Goal: Task Accomplishment & Management: Manage account settings

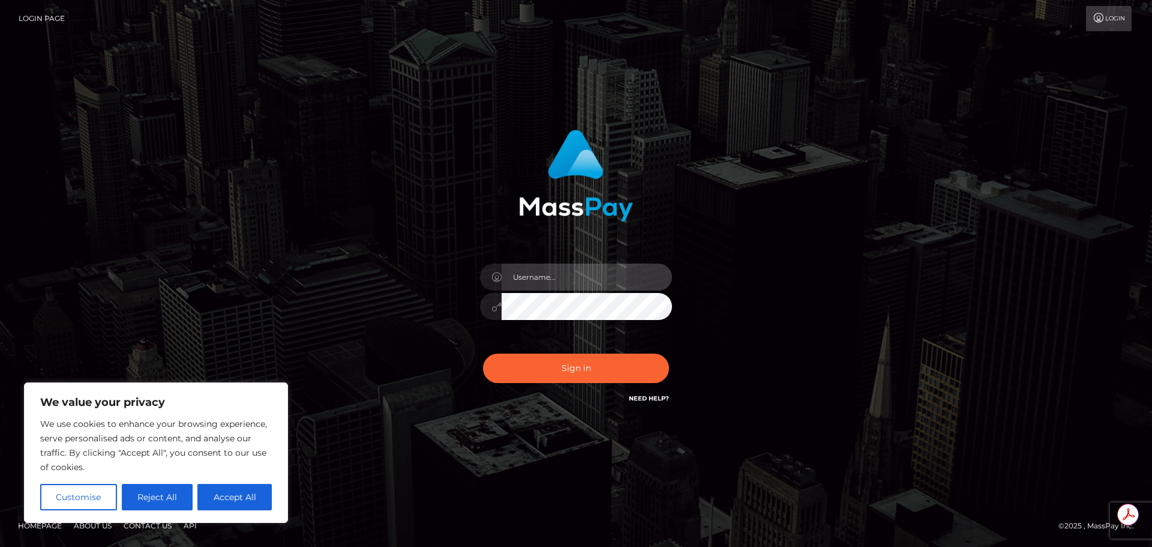
click at [549, 277] on input "text" at bounding box center [587, 276] width 170 height 27
type input "[PERSON_NAME].T"
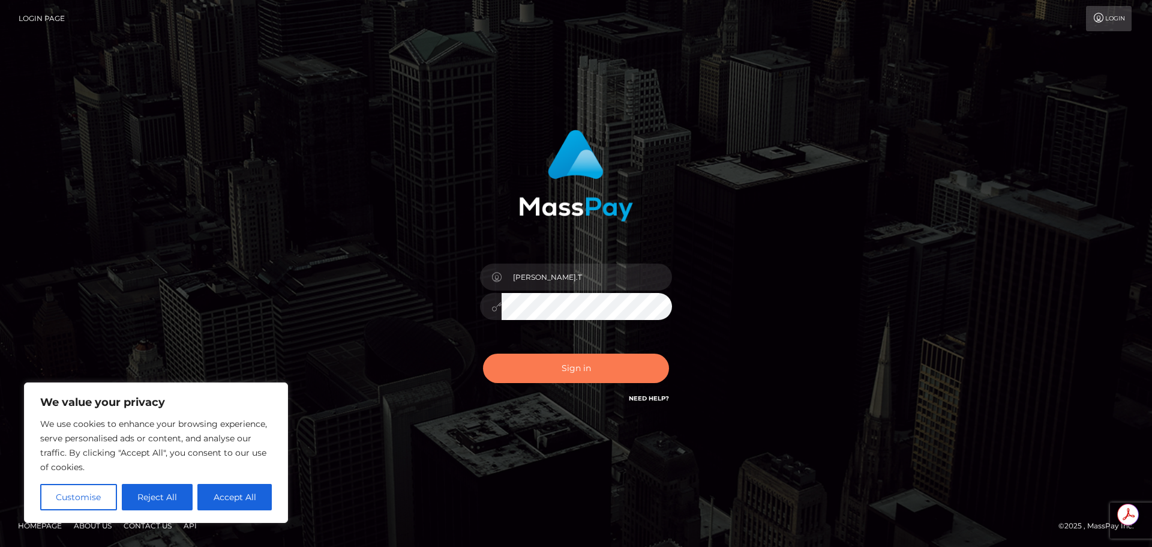
click at [600, 361] on button "Sign in" at bounding box center [576, 367] width 186 height 29
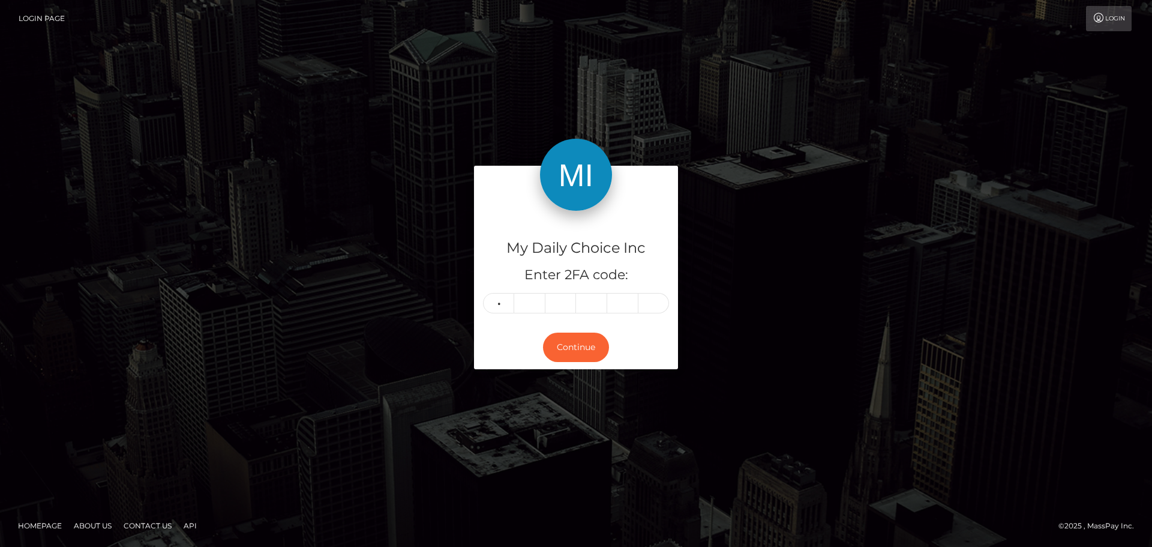
type input "4"
type input "7"
type input "3"
type input "2"
type input "8"
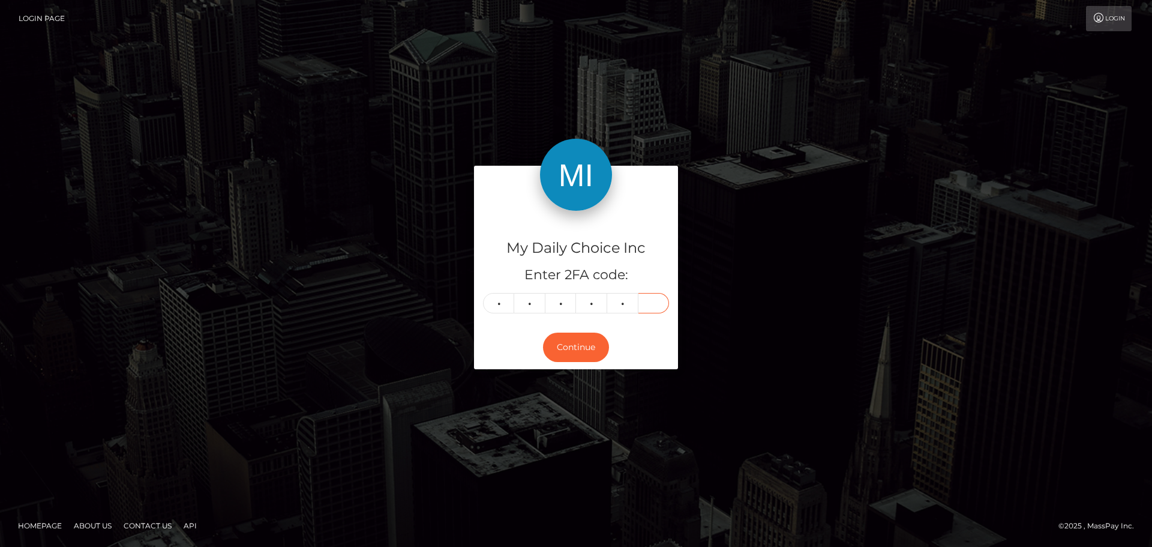
type input "4"
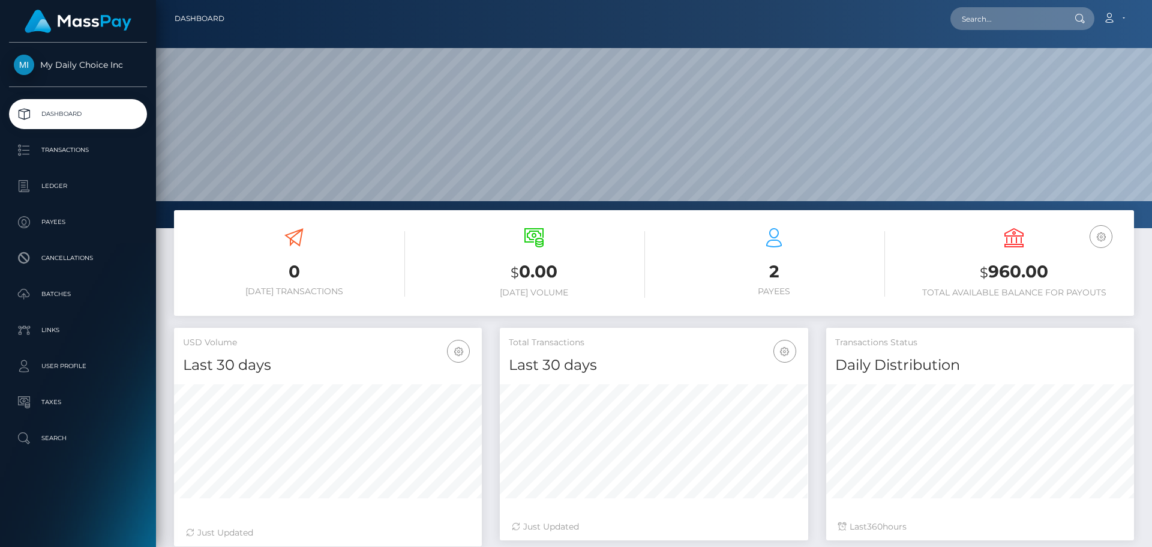
scroll to position [213, 308]
click at [66, 299] on p "Batches" at bounding box center [78, 294] width 128 height 18
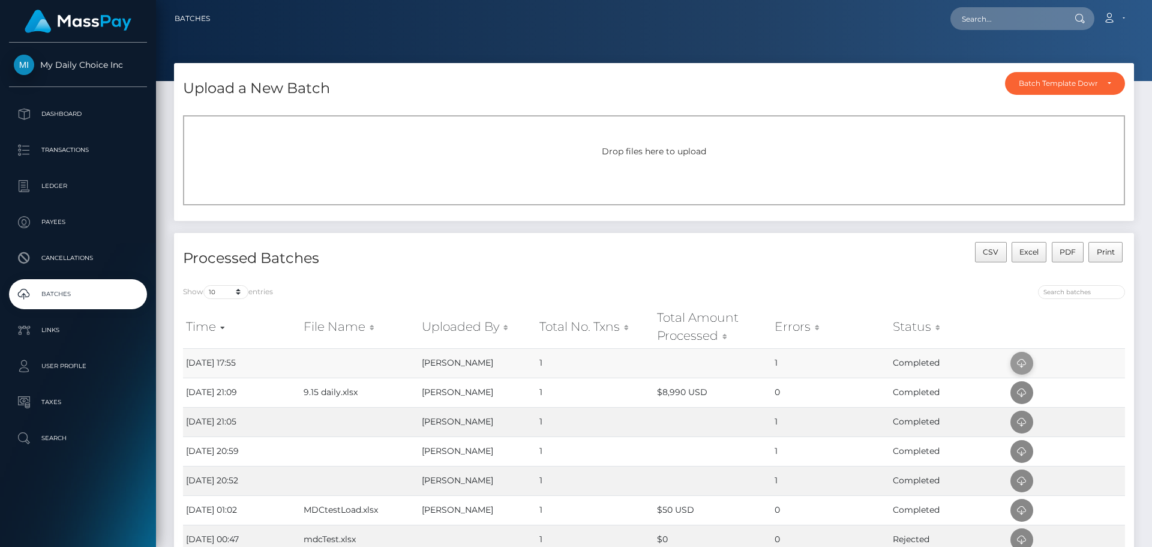
click at [1026, 359] on icon at bounding box center [1022, 363] width 14 height 15
click at [704, 149] on span "Drop files here to upload" at bounding box center [654, 151] width 104 height 11
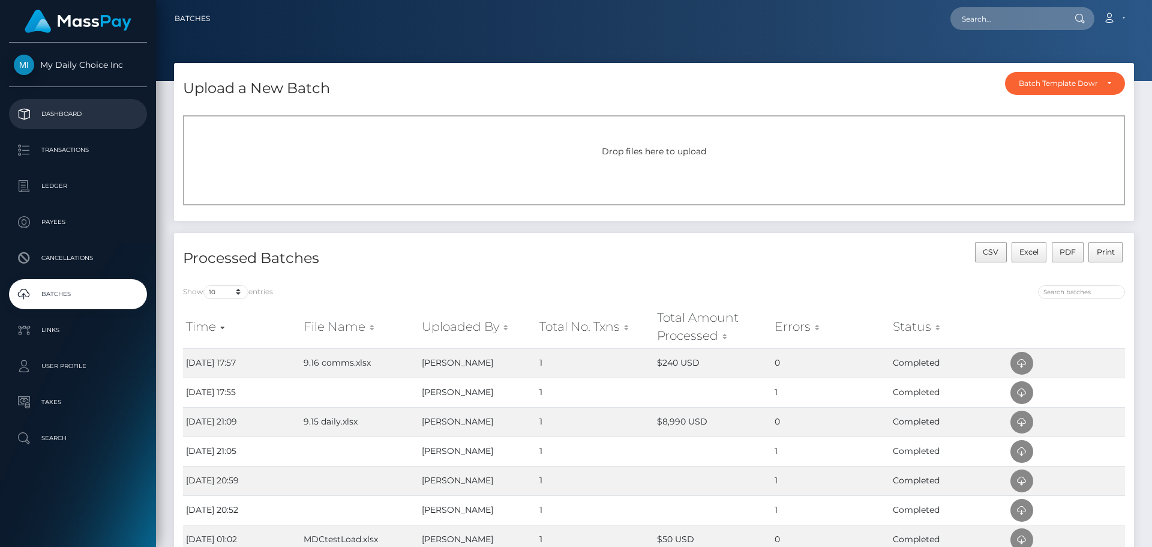
click at [73, 112] on p "Dashboard" at bounding box center [78, 114] width 128 height 18
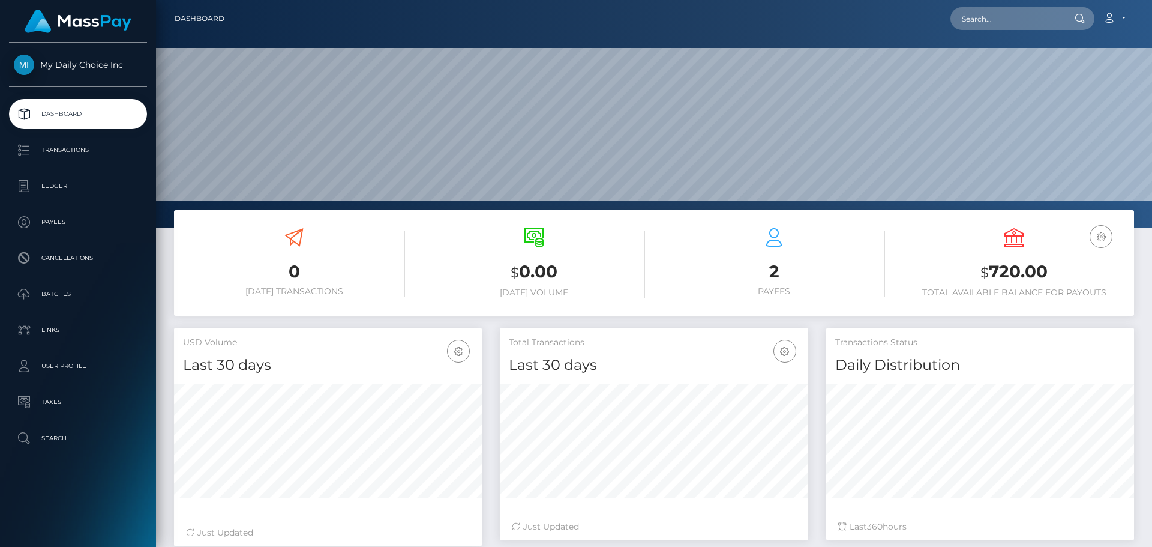
scroll to position [213, 308]
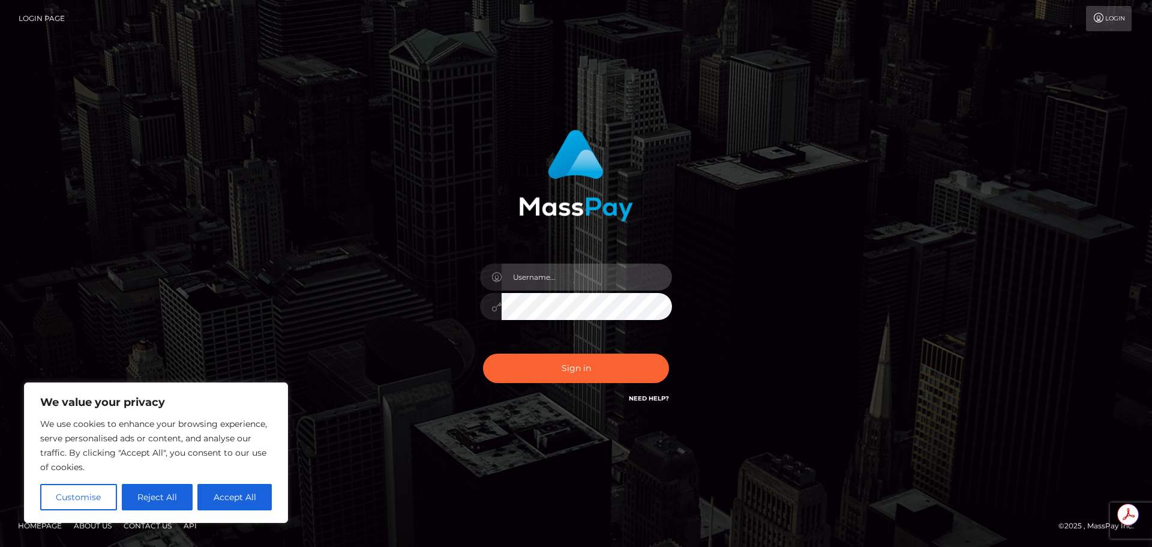
click at [568, 277] on input "text" at bounding box center [587, 276] width 170 height 27
type input "Michelle.T"
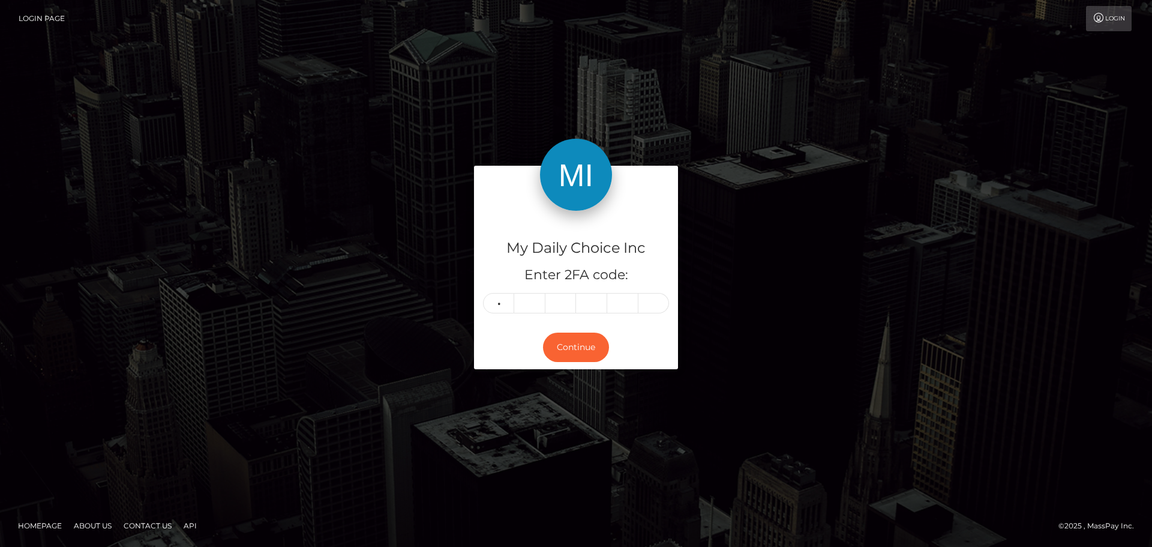
type input "4"
type input "9"
type input "4"
type input "7"
type input "2"
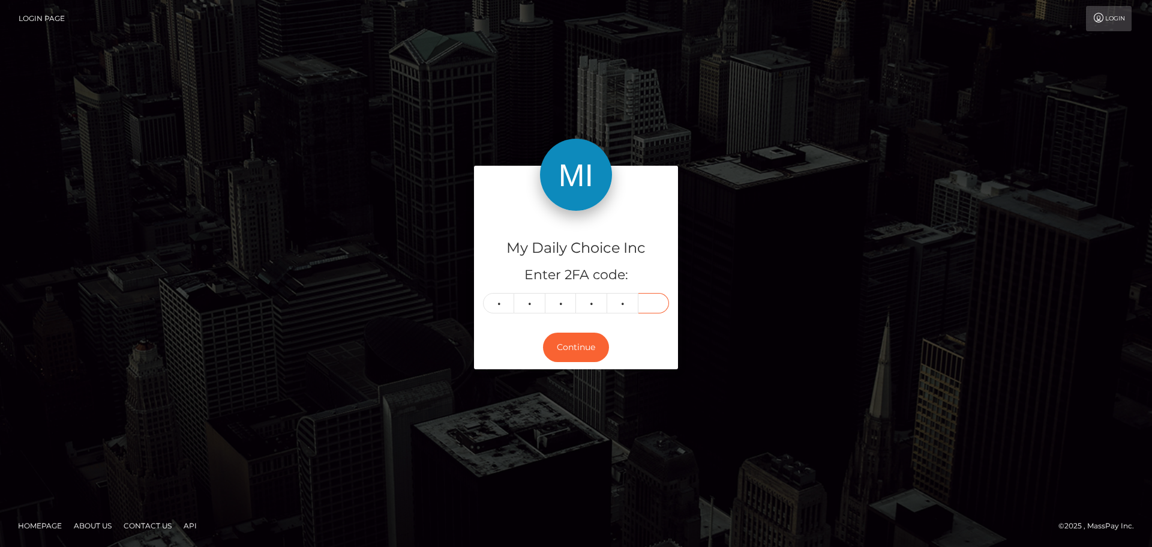
type input "9"
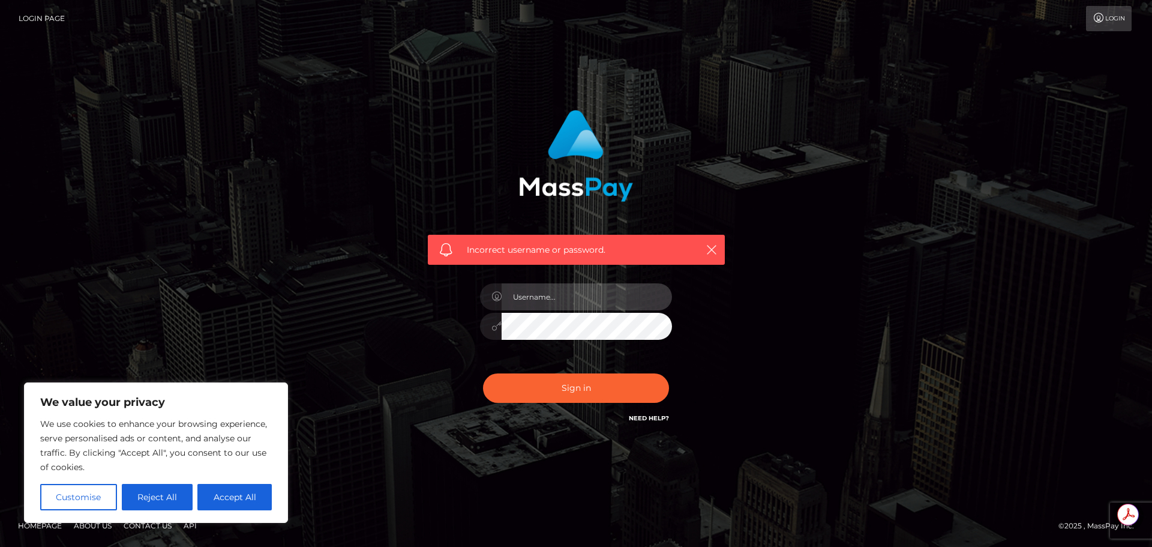
click at [566, 302] on input "text" at bounding box center [587, 296] width 170 height 27
type input "Michelle.T"
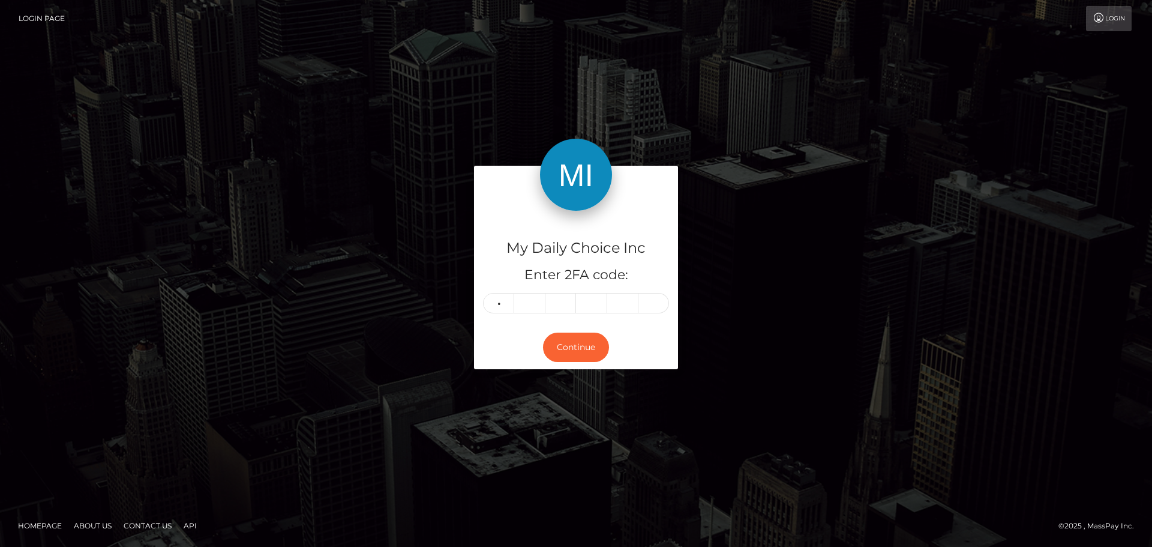
type input "3"
type input "6"
type input "7"
type input "9"
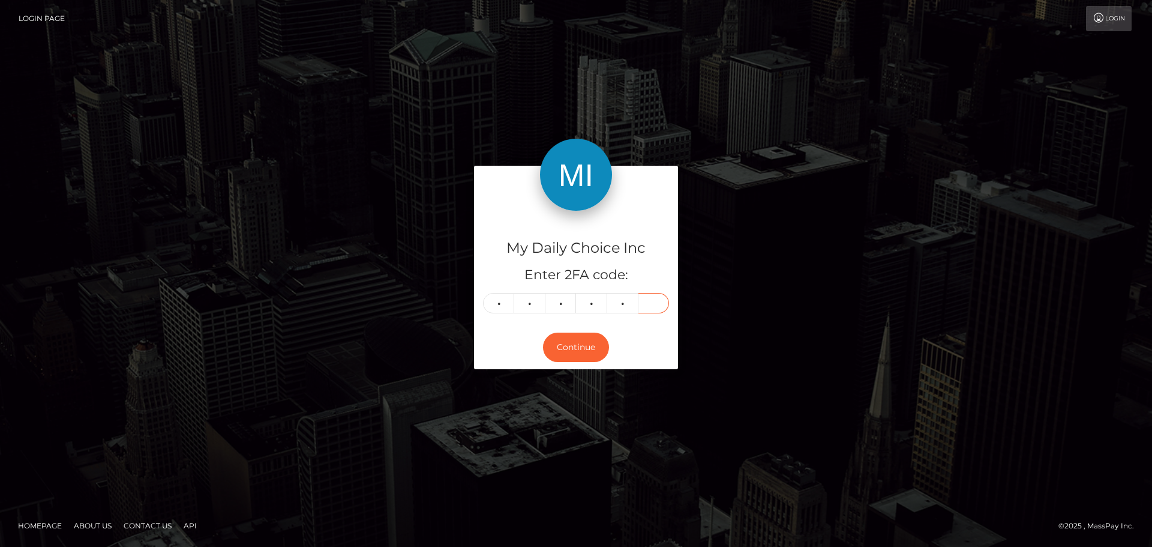
type input "1"
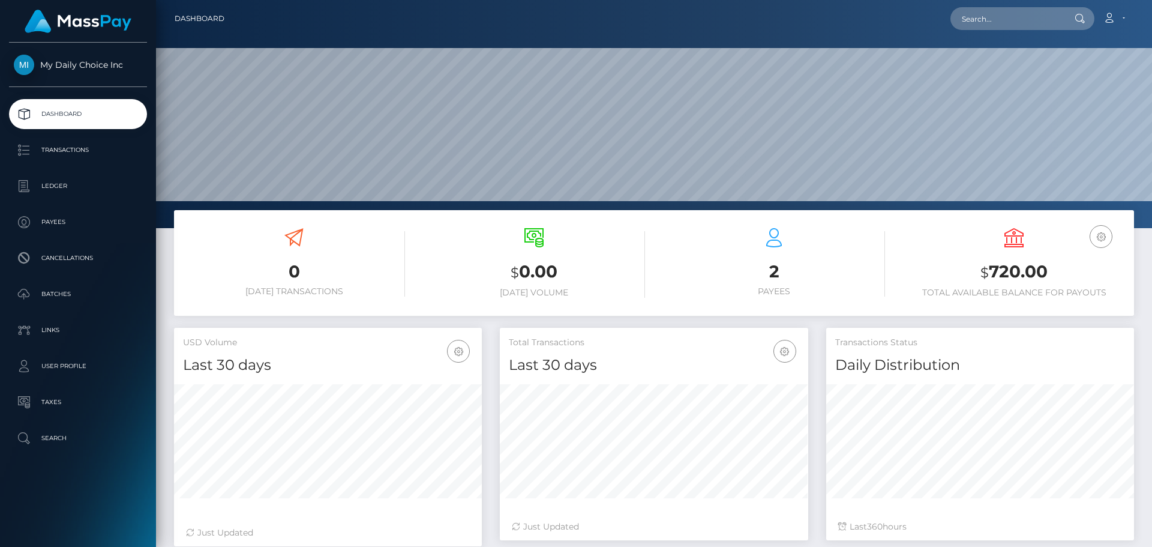
scroll to position [213, 308]
click at [68, 364] on p "User Profile" at bounding box center [78, 366] width 128 height 18
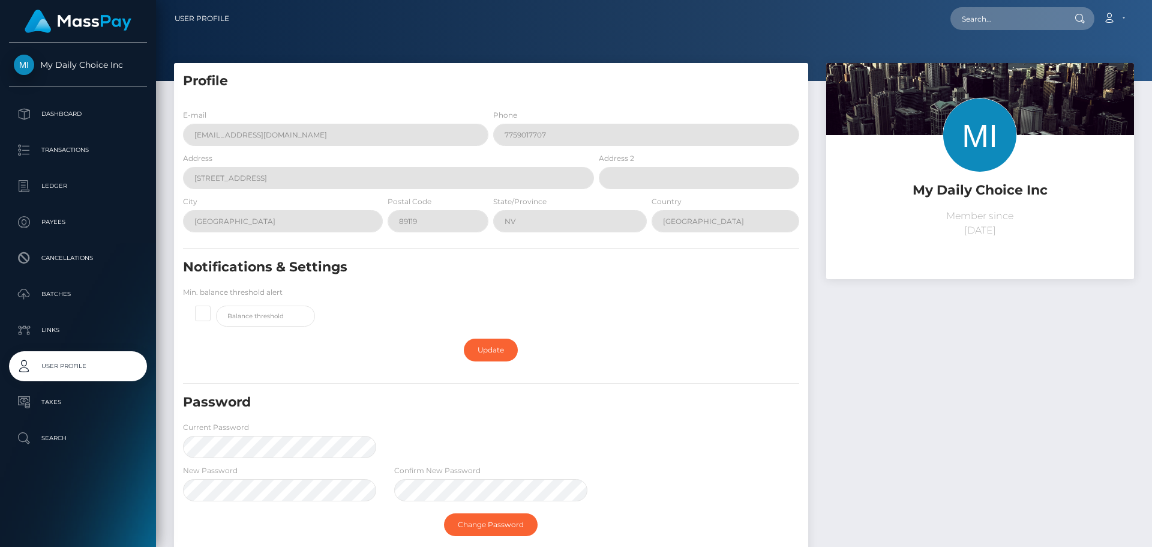
click at [216, 305] on span at bounding box center [216, 305] width 0 height 0
click at [209, 312] on input "checkbox" at bounding box center [208, 312] width 8 height 8
checkbox input "true"
click at [263, 318] on input "text" at bounding box center [265, 315] width 99 height 21
type input "1000"
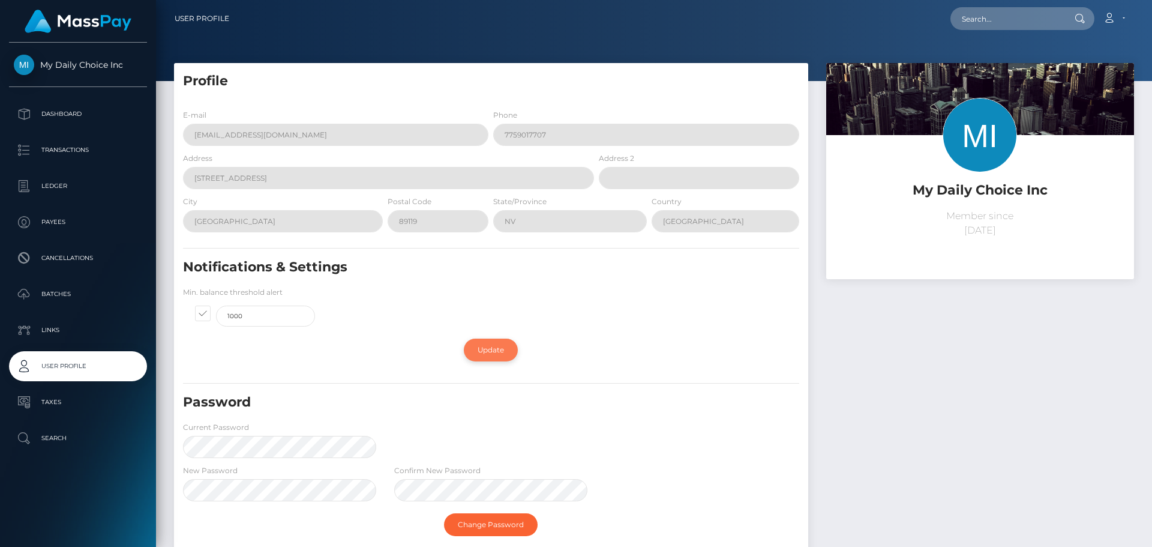
click at [495, 349] on link "Update" at bounding box center [491, 349] width 54 height 23
click at [62, 219] on p "Payees" at bounding box center [78, 222] width 128 height 18
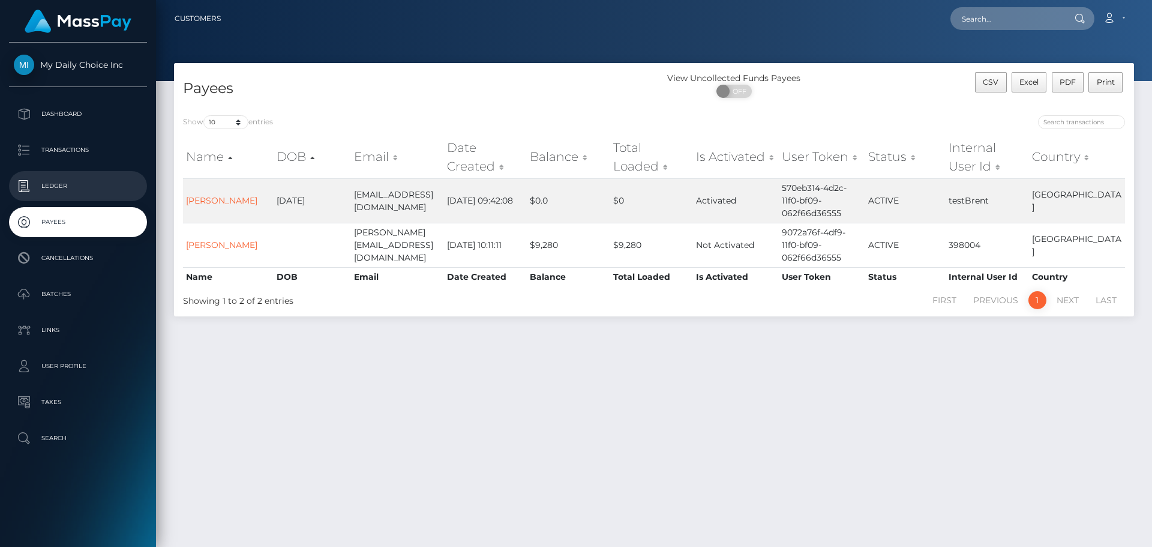
click at [61, 183] on p "Ledger" at bounding box center [78, 186] width 128 height 18
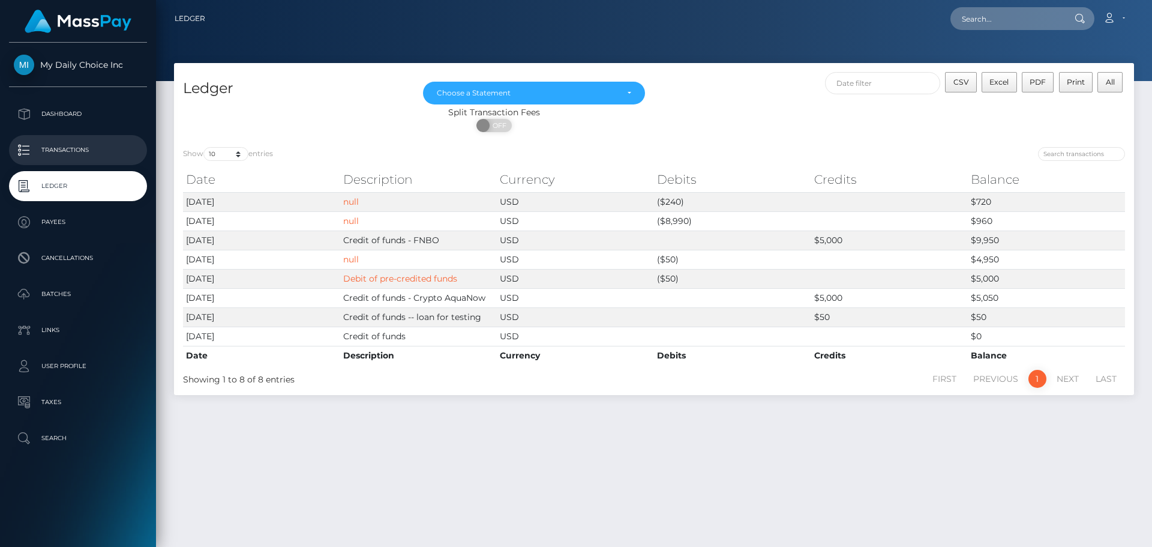
click at [82, 150] on p "Transactions" at bounding box center [78, 150] width 128 height 18
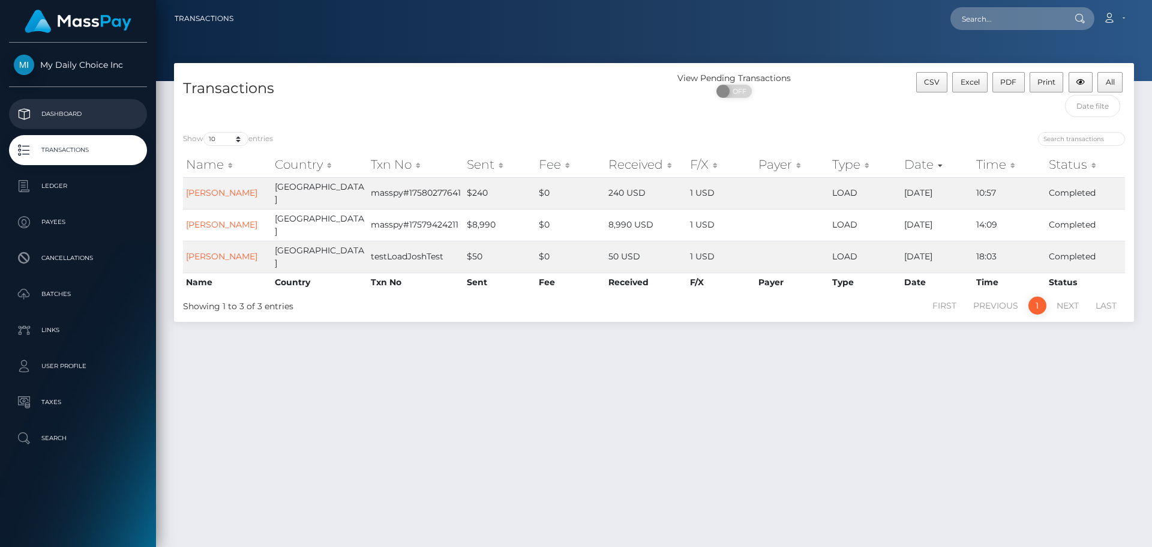
click at [68, 111] on p "Dashboard" at bounding box center [78, 114] width 128 height 18
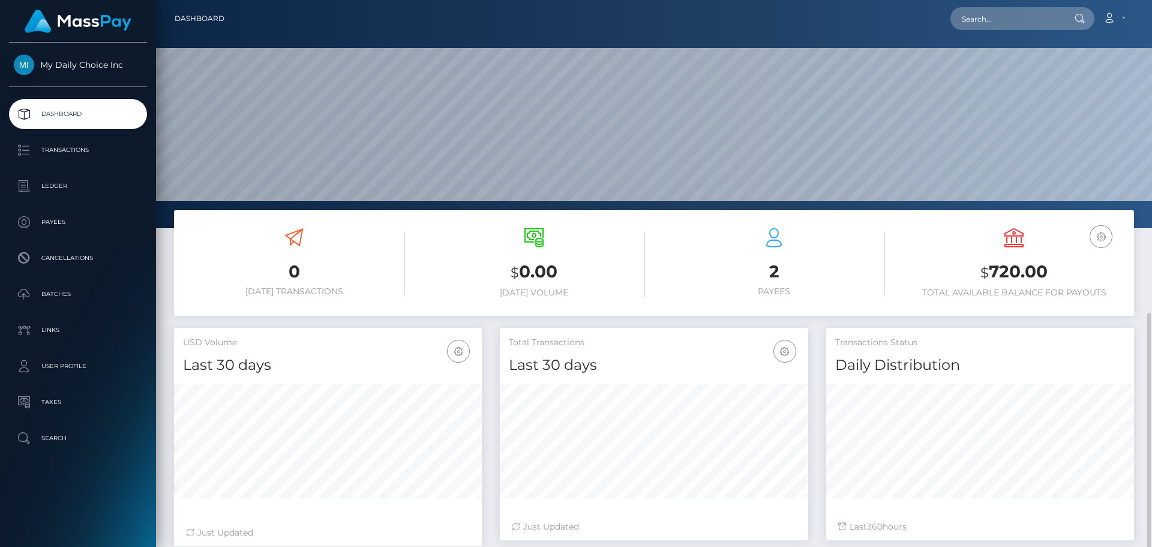
scroll to position [178, 0]
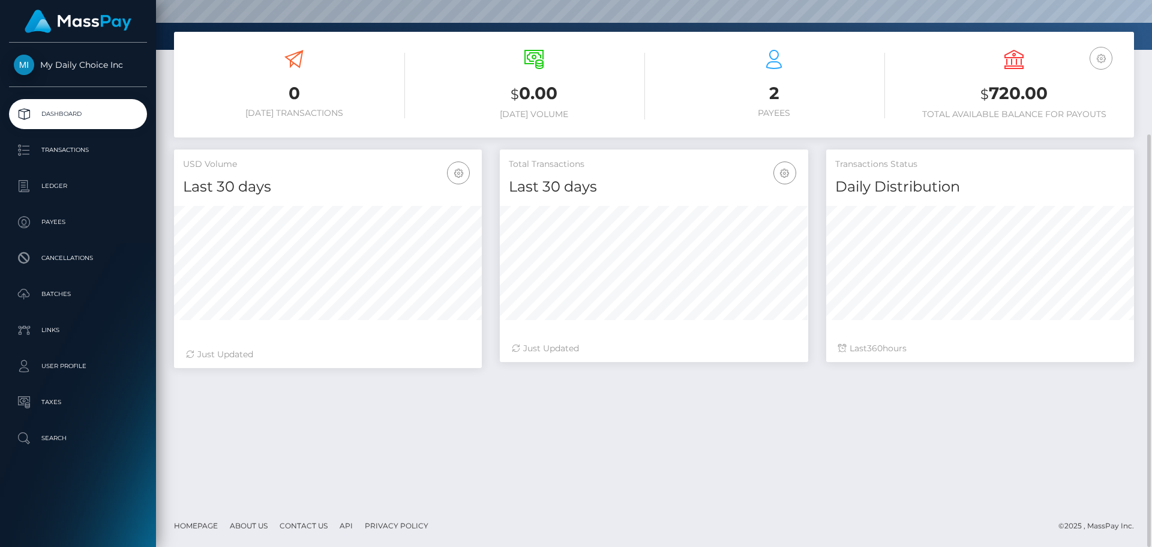
click at [1105, 59] on icon "button" at bounding box center [1101, 58] width 14 height 15
click at [416, 452] on div "0 Today Transactions $ 0.00 Today Volume 2 Payees" at bounding box center [654, 268] width 996 height 473
